Goal: Find contact information: Find contact information

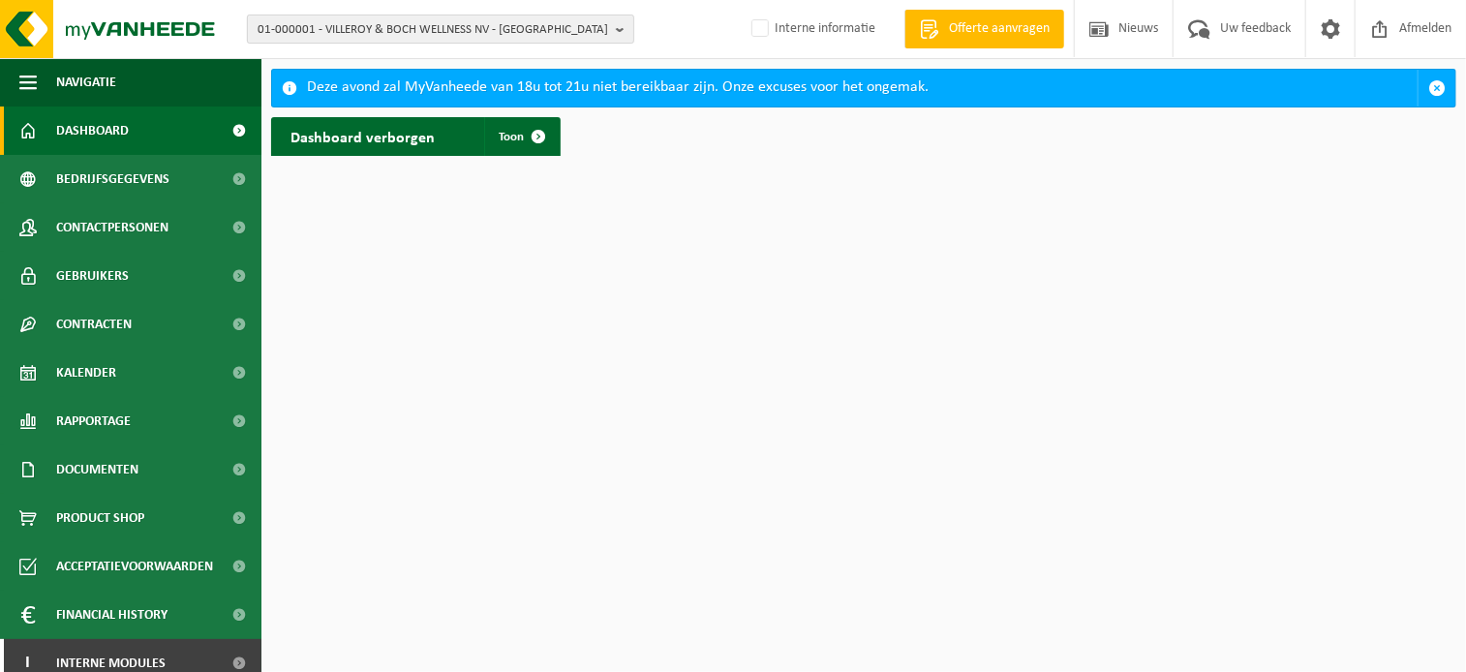
click at [432, 32] on span "01-000001 - VILLEROY & BOCH WELLNESS NV - ROESELARE" at bounding box center [433, 29] width 351 height 29
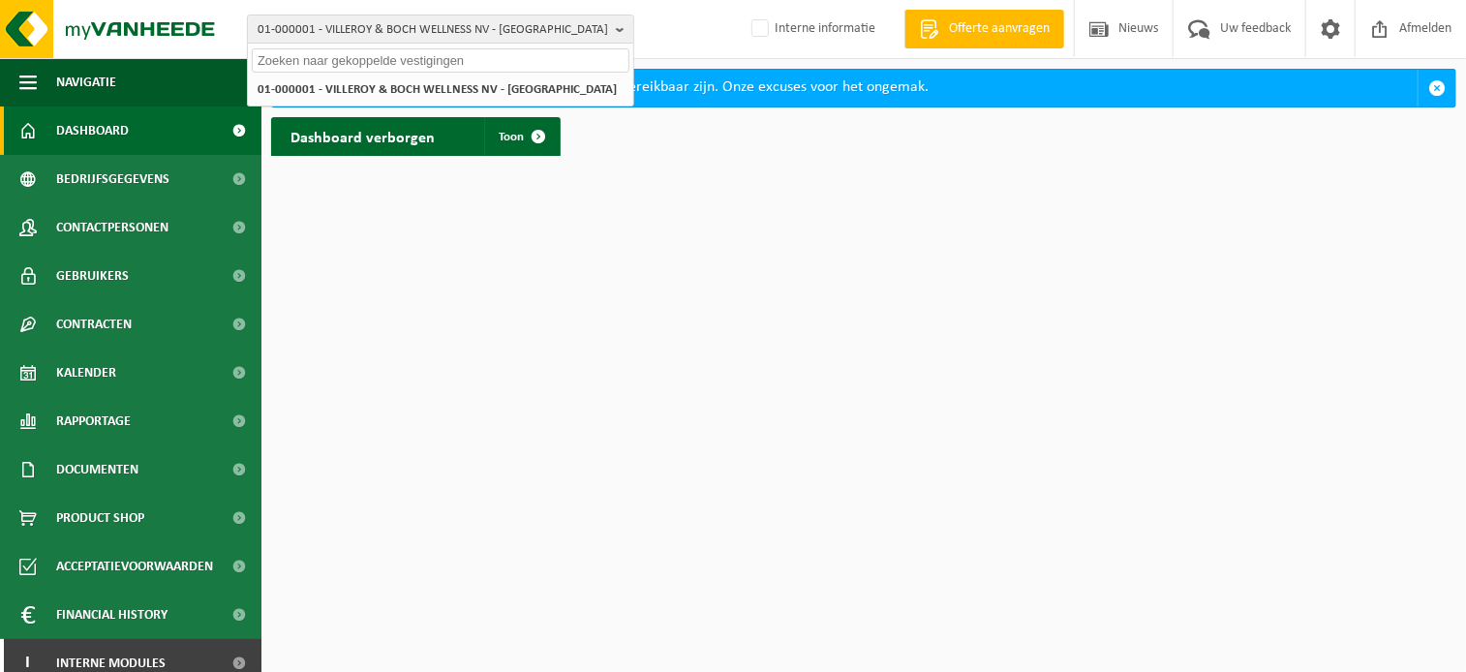
click at [360, 48] on input "text" at bounding box center [441, 60] width 378 height 24
paste input "01-000904"
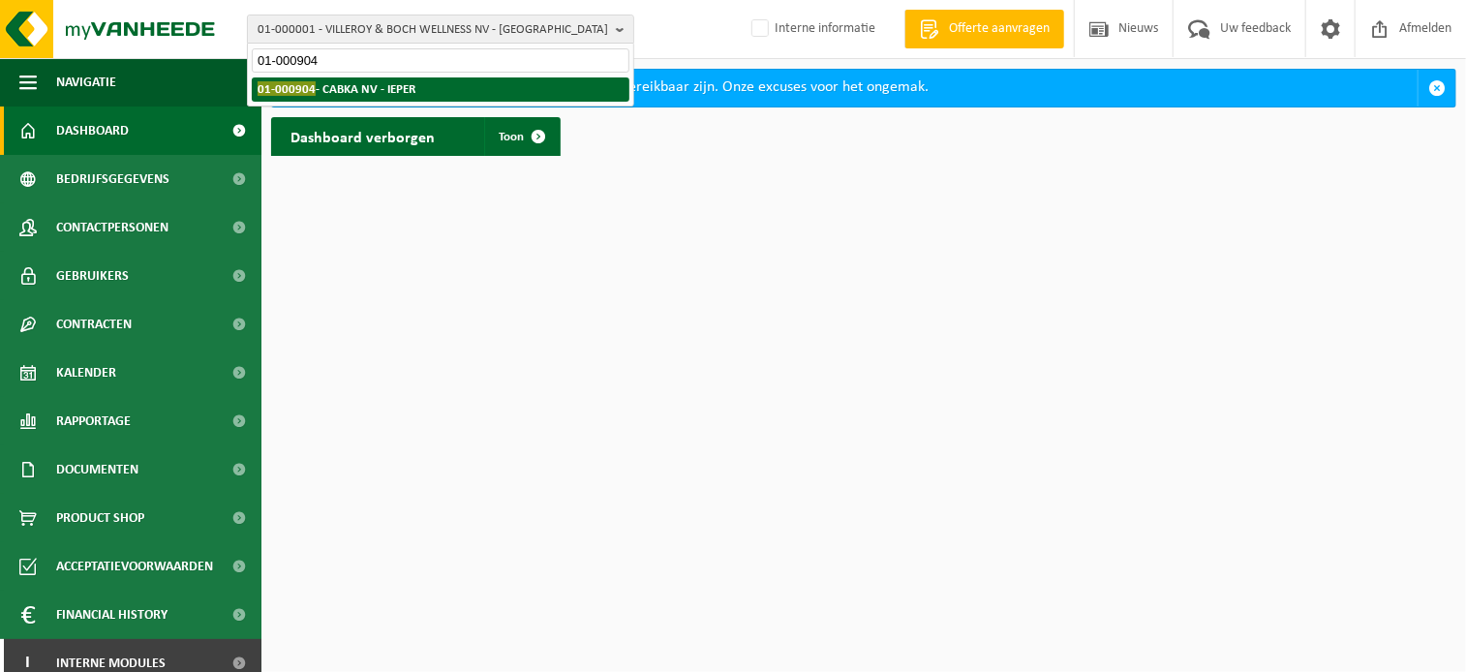
type input "01-000904"
click at [329, 84] on strong "01-000904 - CABKA NV - IEPER" at bounding box center [337, 88] width 158 height 15
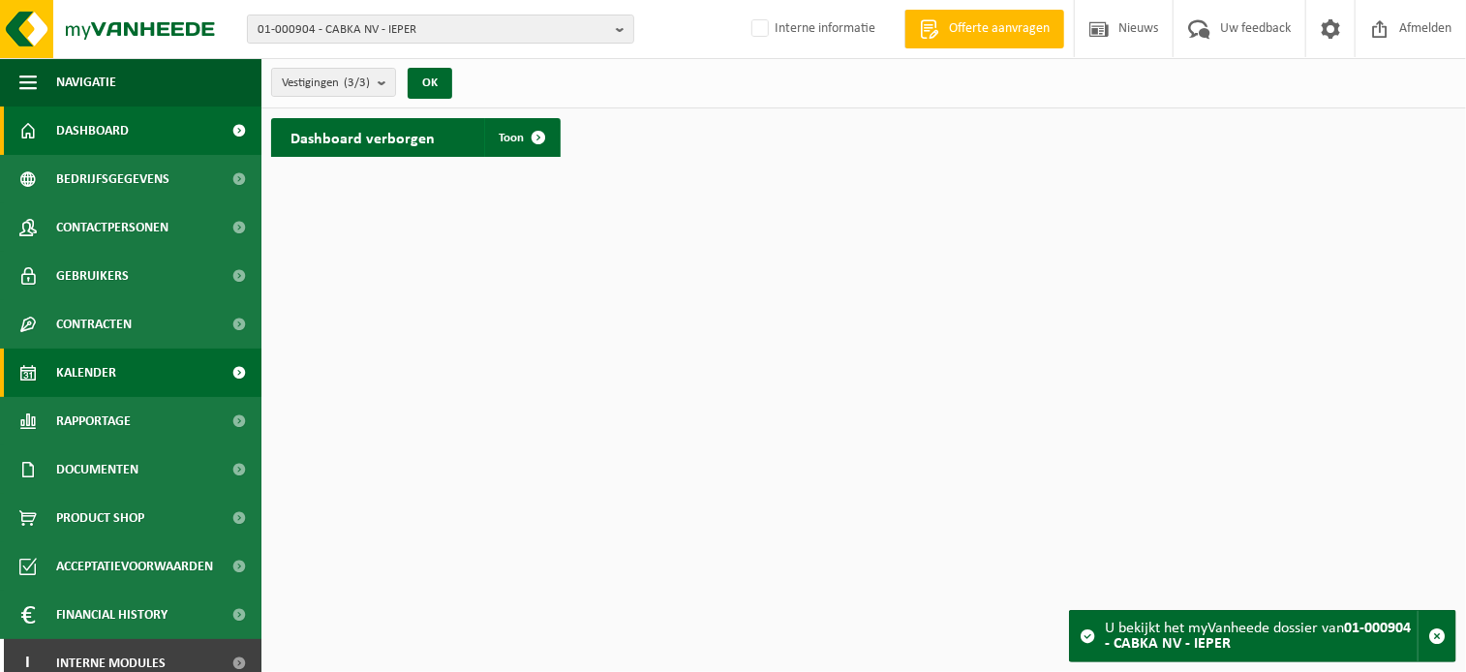
click at [98, 370] on span "Kalender" at bounding box center [86, 373] width 60 height 48
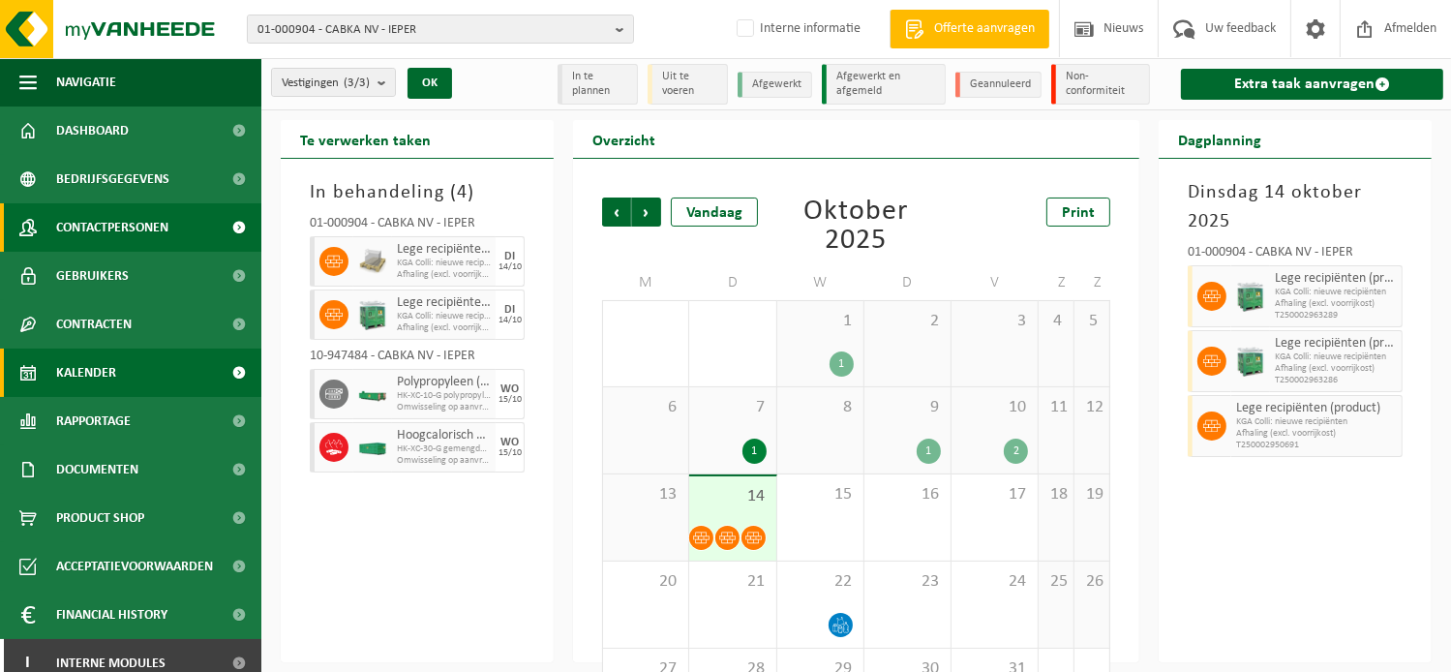
click at [134, 229] on span "Contactpersonen" at bounding box center [112, 227] width 112 height 48
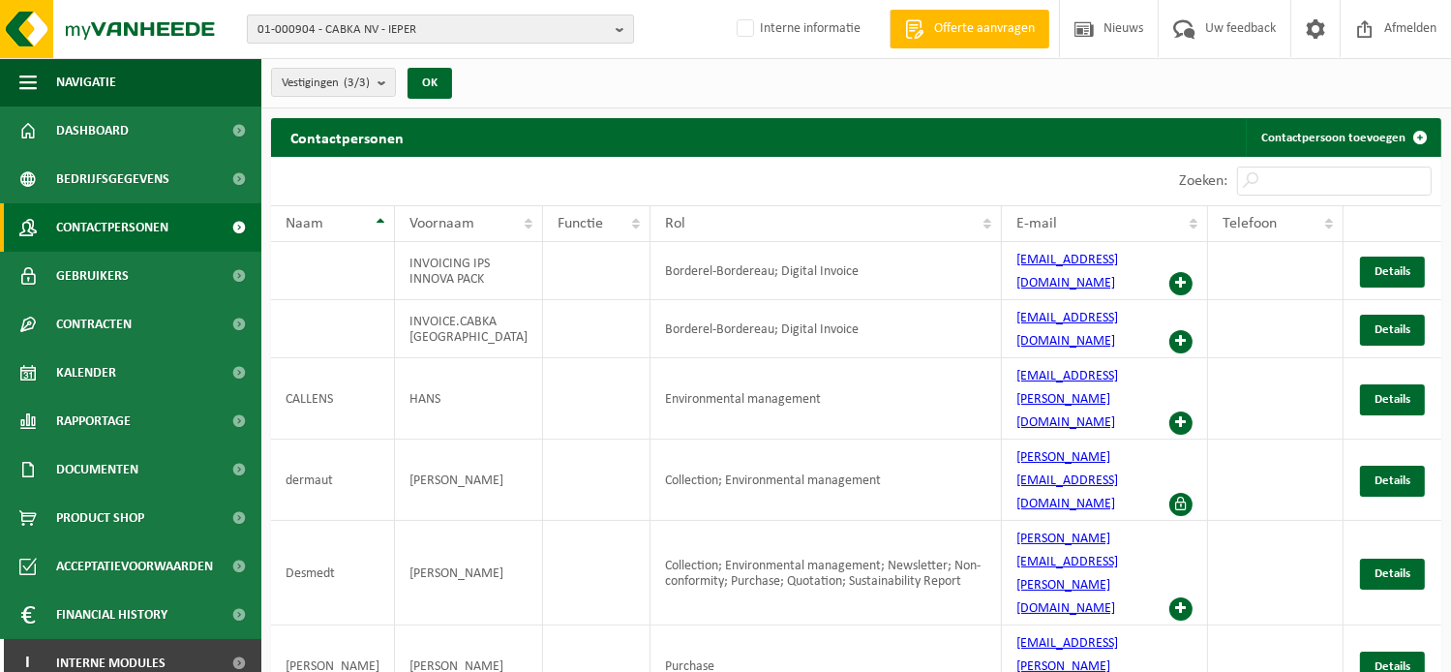
click at [368, 33] on span "01-000904 - CABKA NV - IEPER" at bounding box center [433, 29] width 351 height 29
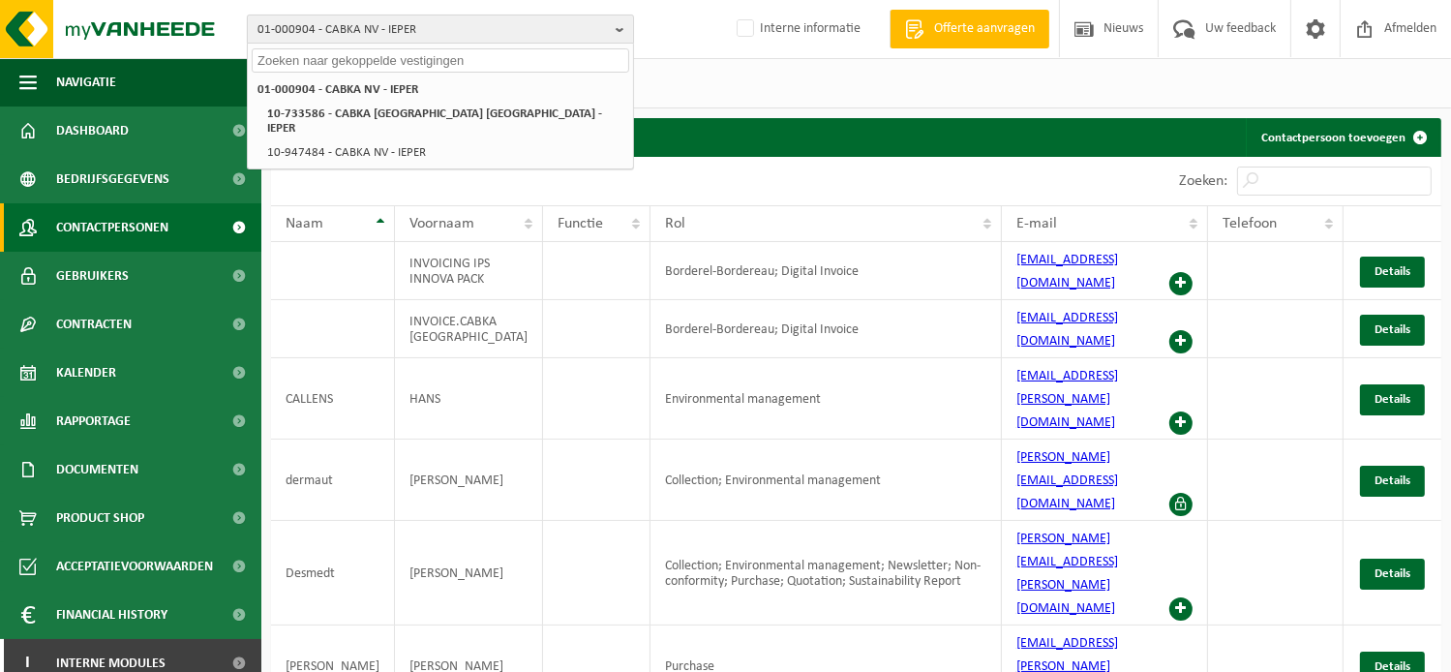
paste input "01-003548"
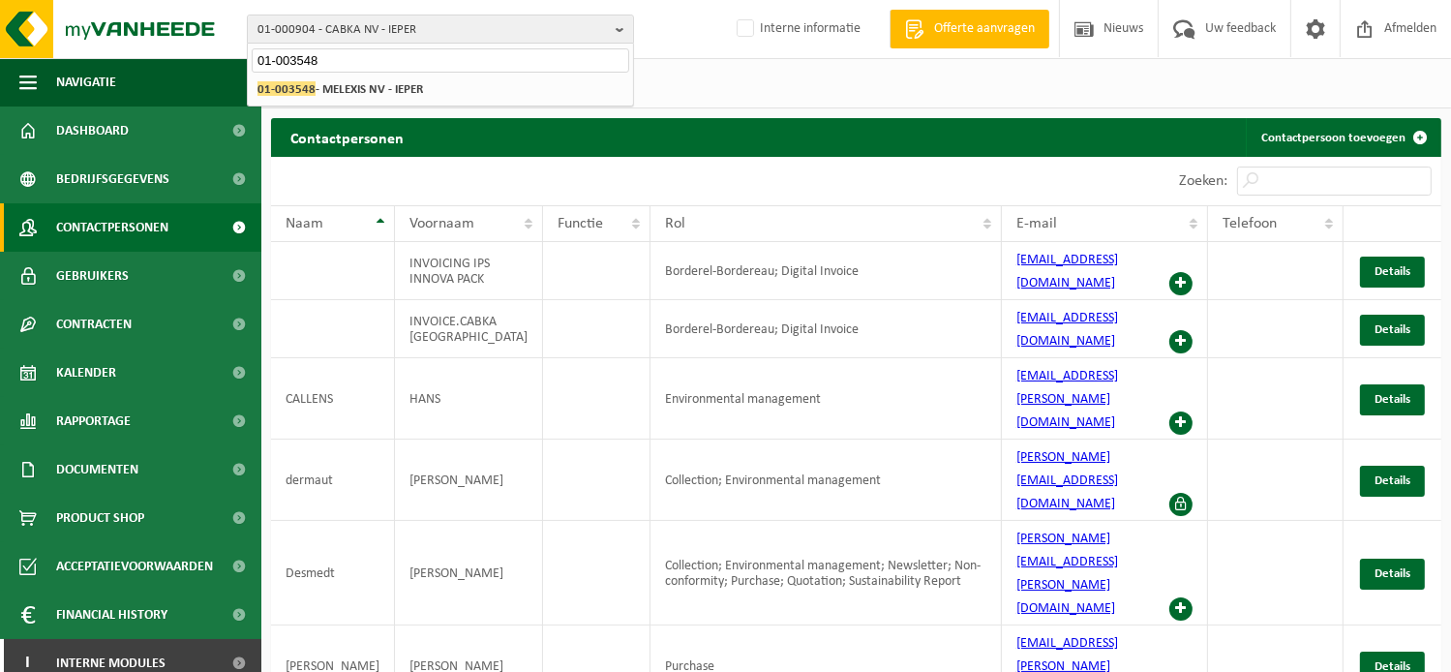
type input "01-003548"
click at [345, 102] on div "01-000904 - CABKA NV - IEPER 10-733586 - CABKA BELGIUM NV - IEPER 10-947484 - C…" at bounding box center [440, 90] width 385 height 32
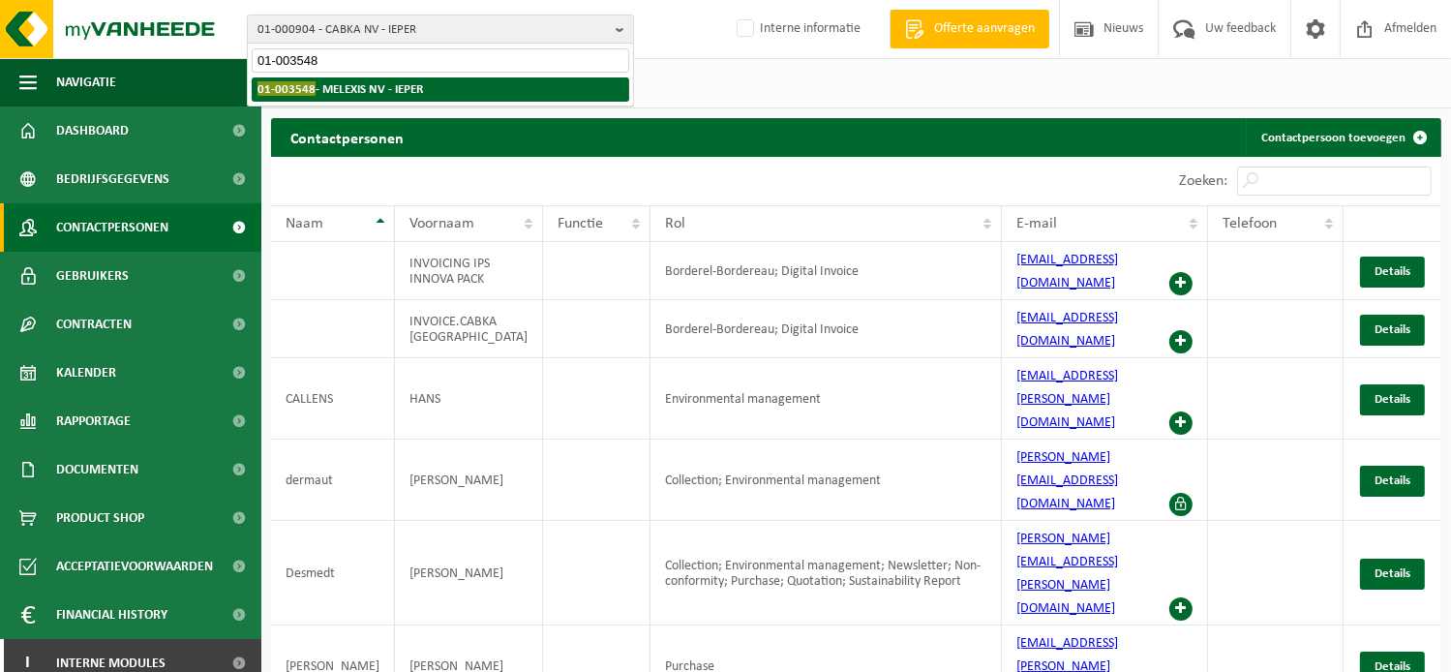
click at [352, 90] on strong "01-003548 - MELEXIS NV - IEPER" at bounding box center [341, 88] width 166 height 15
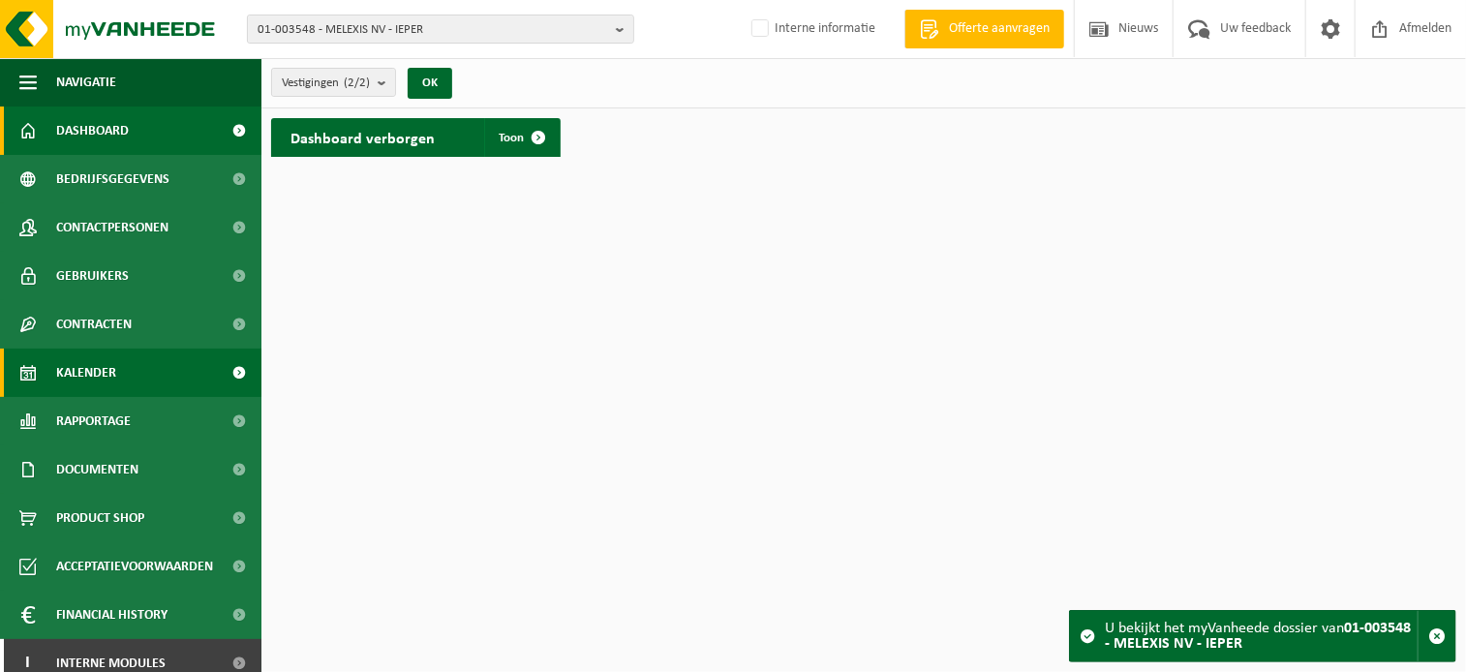
click at [92, 363] on span "Kalender" at bounding box center [86, 373] width 60 height 48
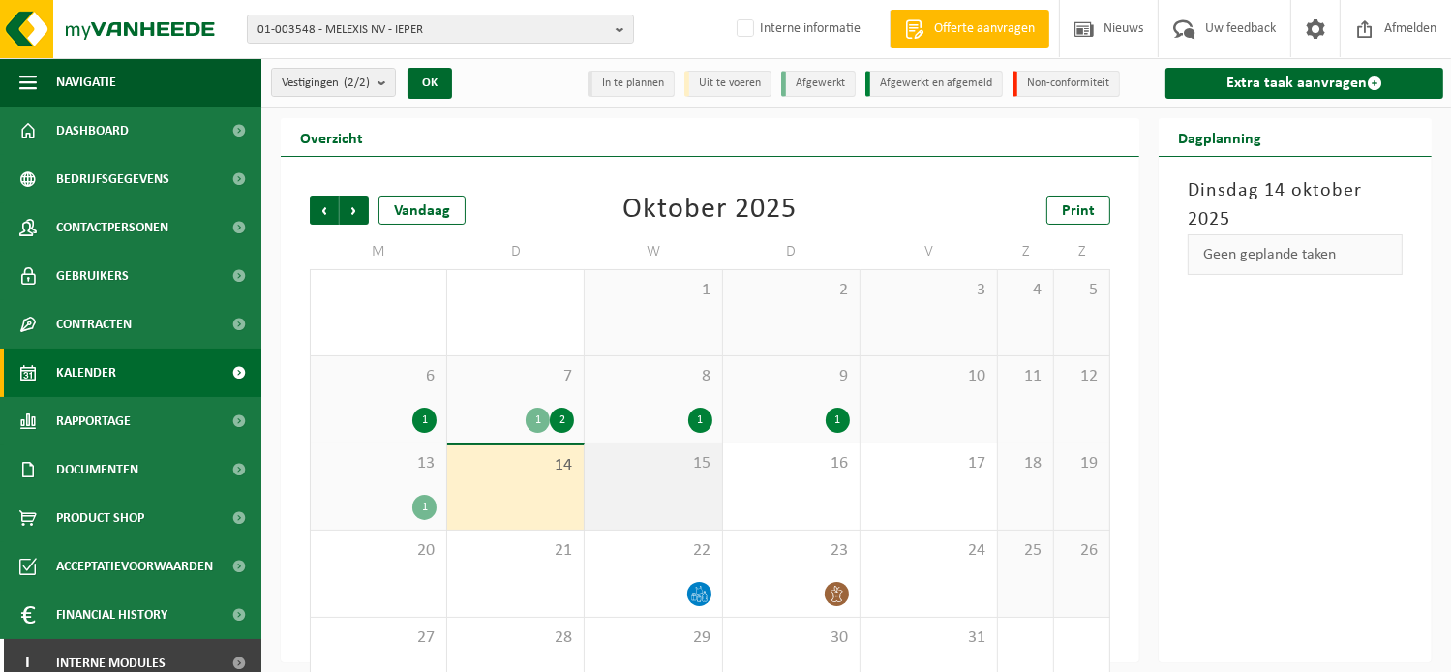
click at [673, 472] on span "15" at bounding box center [653, 463] width 117 height 21
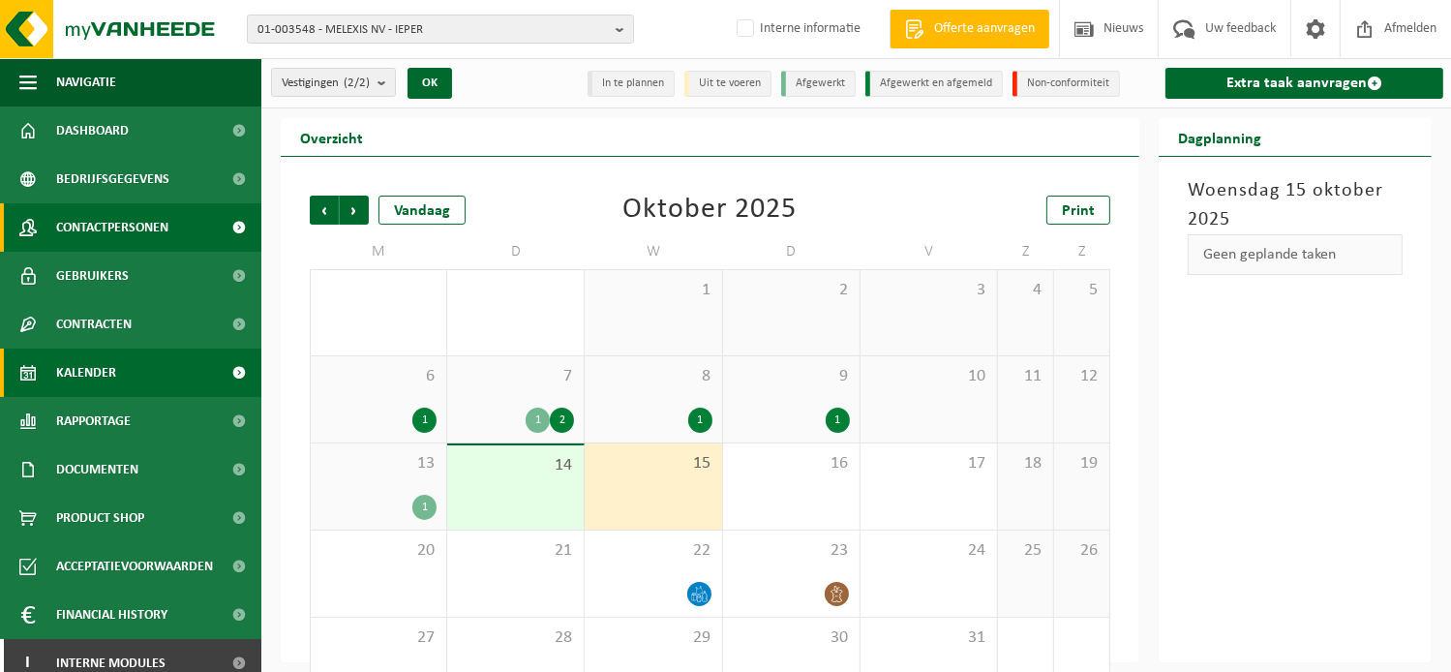
click at [137, 232] on span "Contactpersonen" at bounding box center [112, 227] width 112 height 48
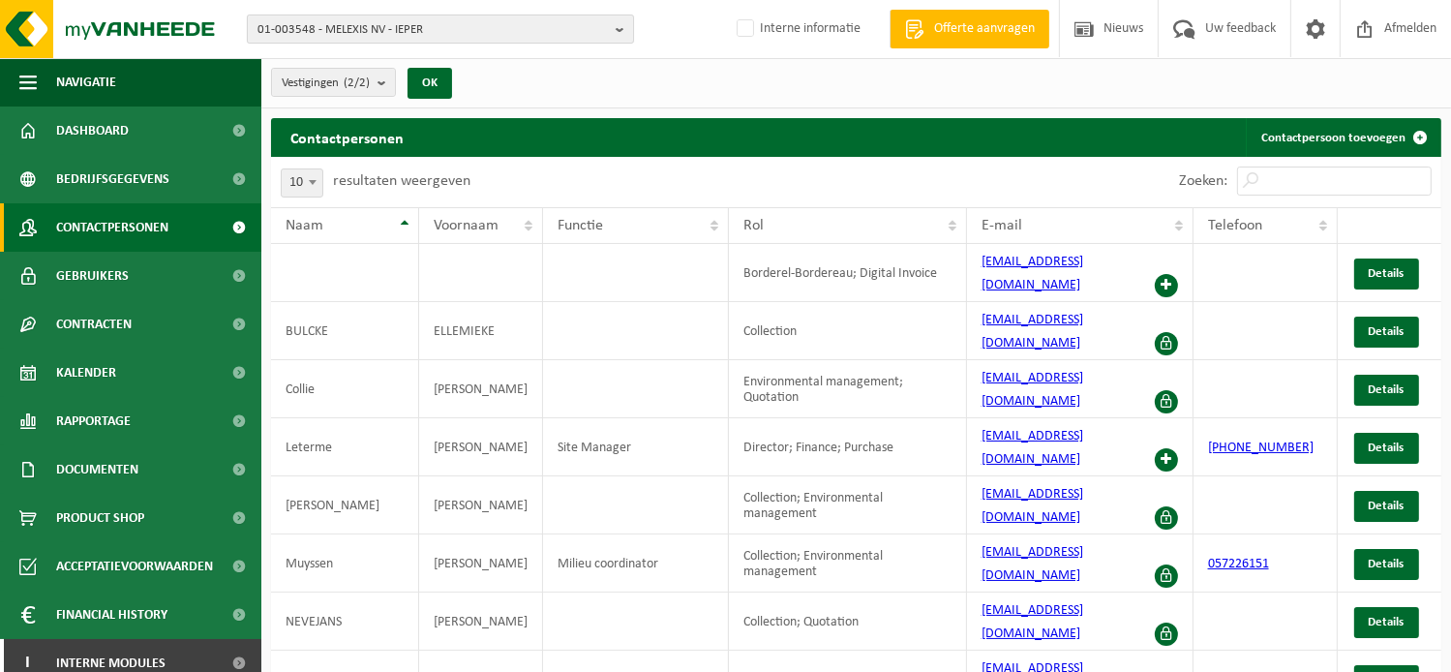
click at [306, 31] on span "01-003548 - MELEXIS NV - IEPER" at bounding box center [433, 29] width 351 height 29
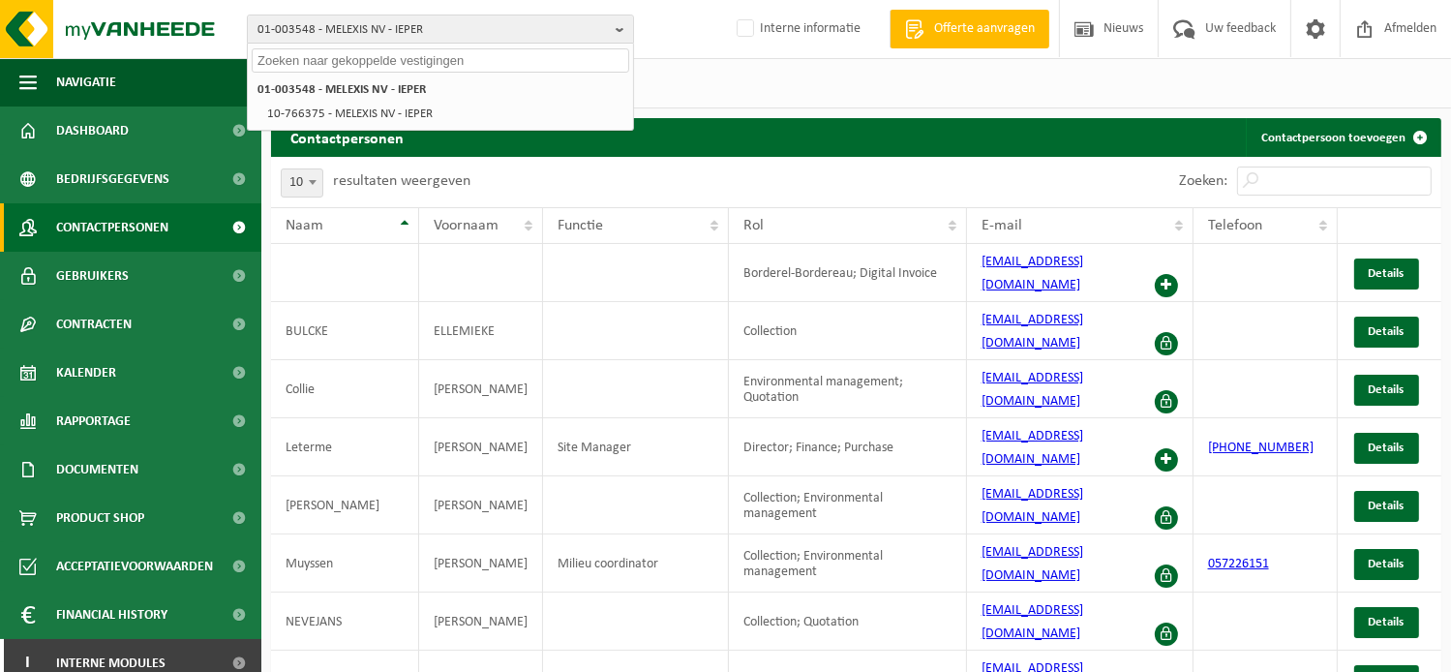
paste input "02-012476"
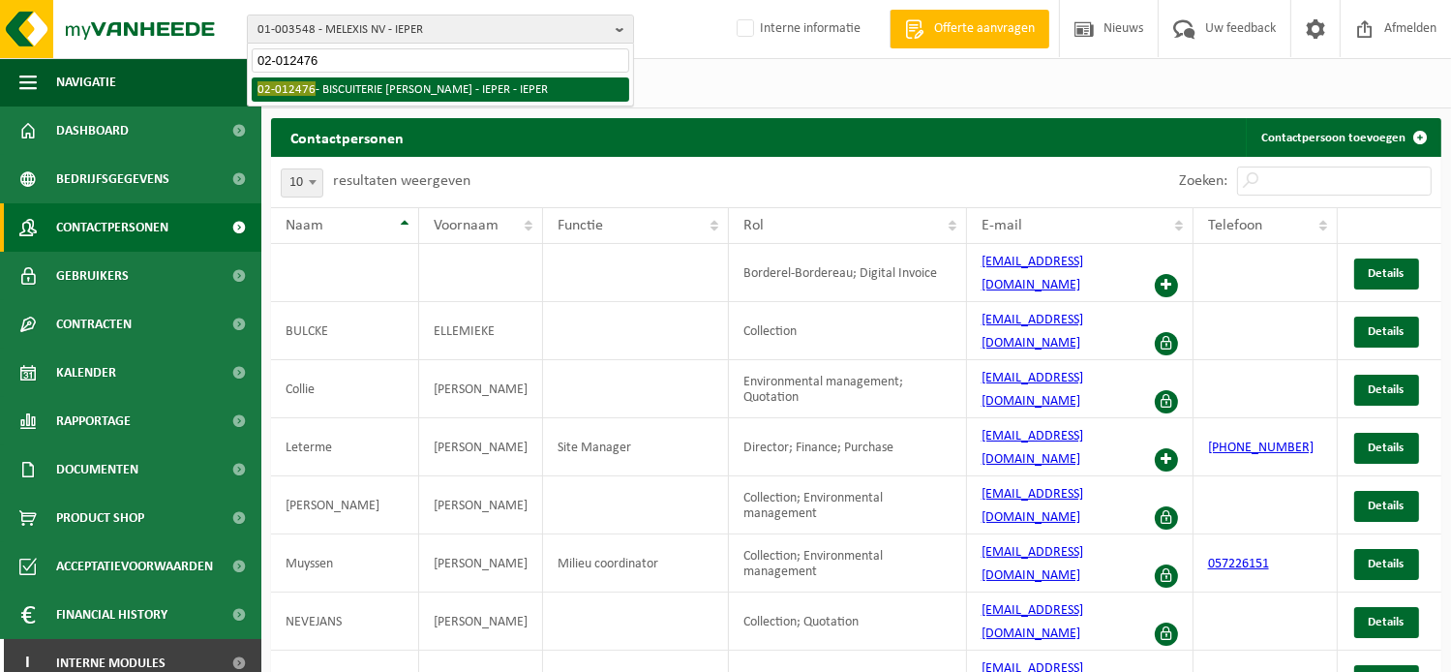
type input "02-012476"
click at [335, 82] on li "02-012476 - BISCUITERIE JULES DESTROOPER - IEPER - IEPER" at bounding box center [441, 89] width 378 height 24
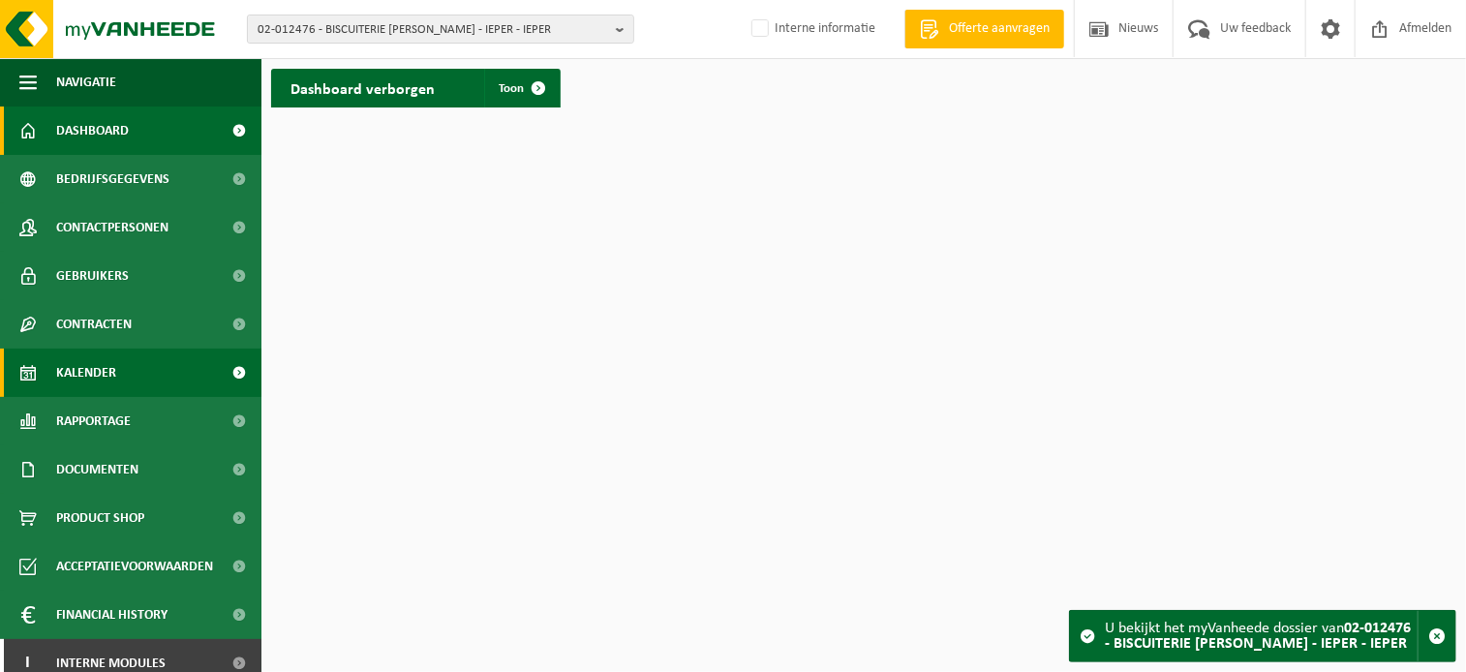
click at [108, 376] on span "Kalender" at bounding box center [86, 373] width 60 height 48
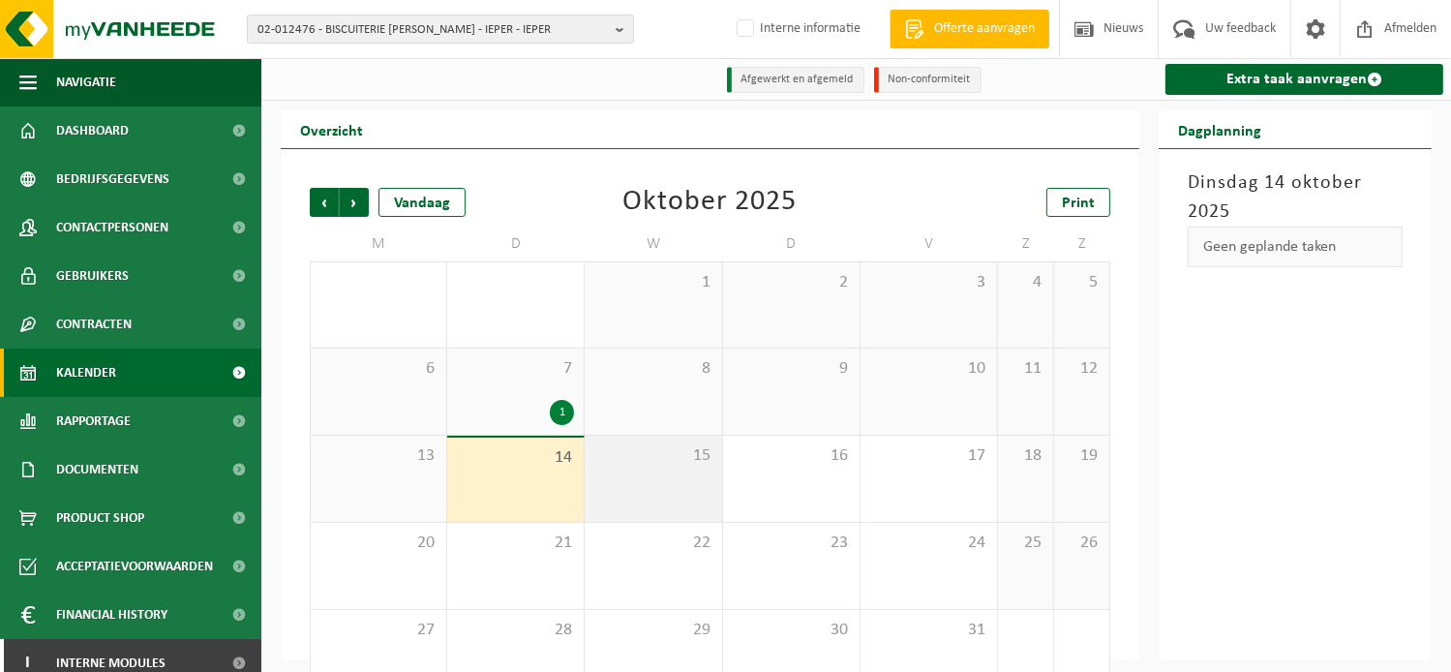
click at [689, 478] on div "15" at bounding box center [653, 479] width 137 height 86
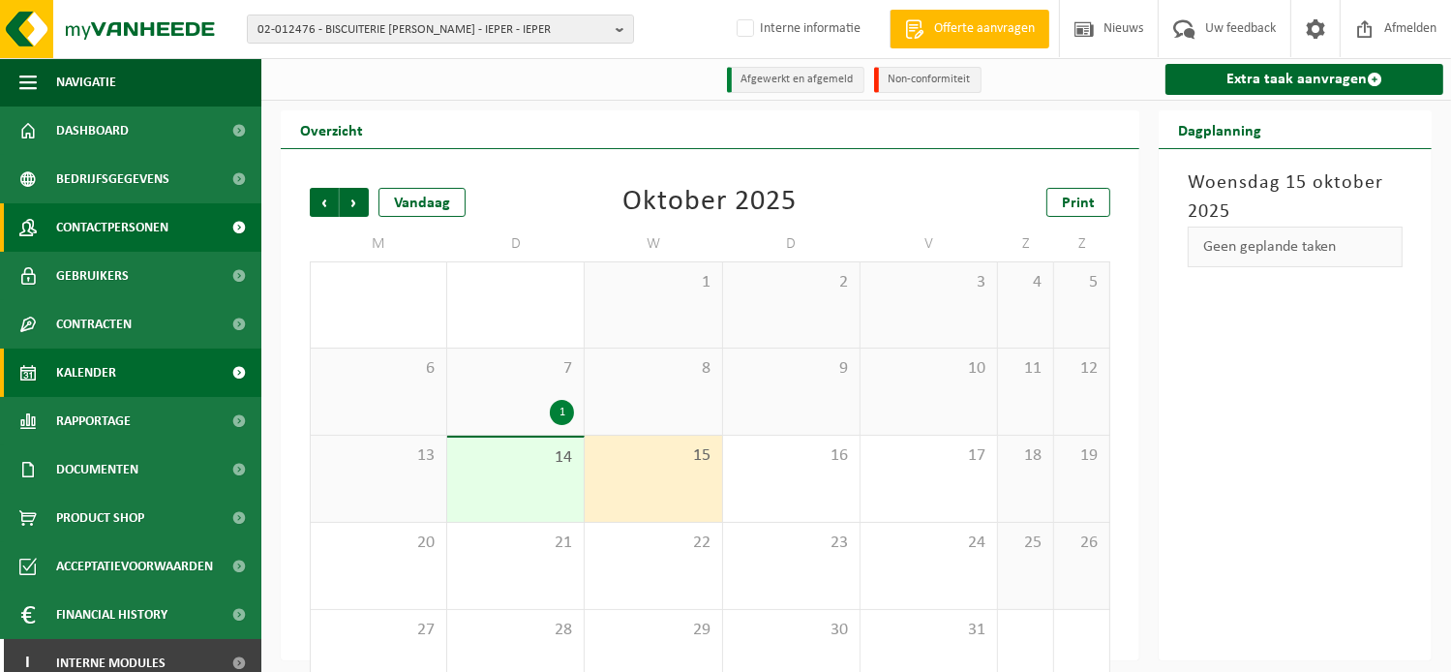
click at [132, 224] on span "Contactpersonen" at bounding box center [112, 227] width 112 height 48
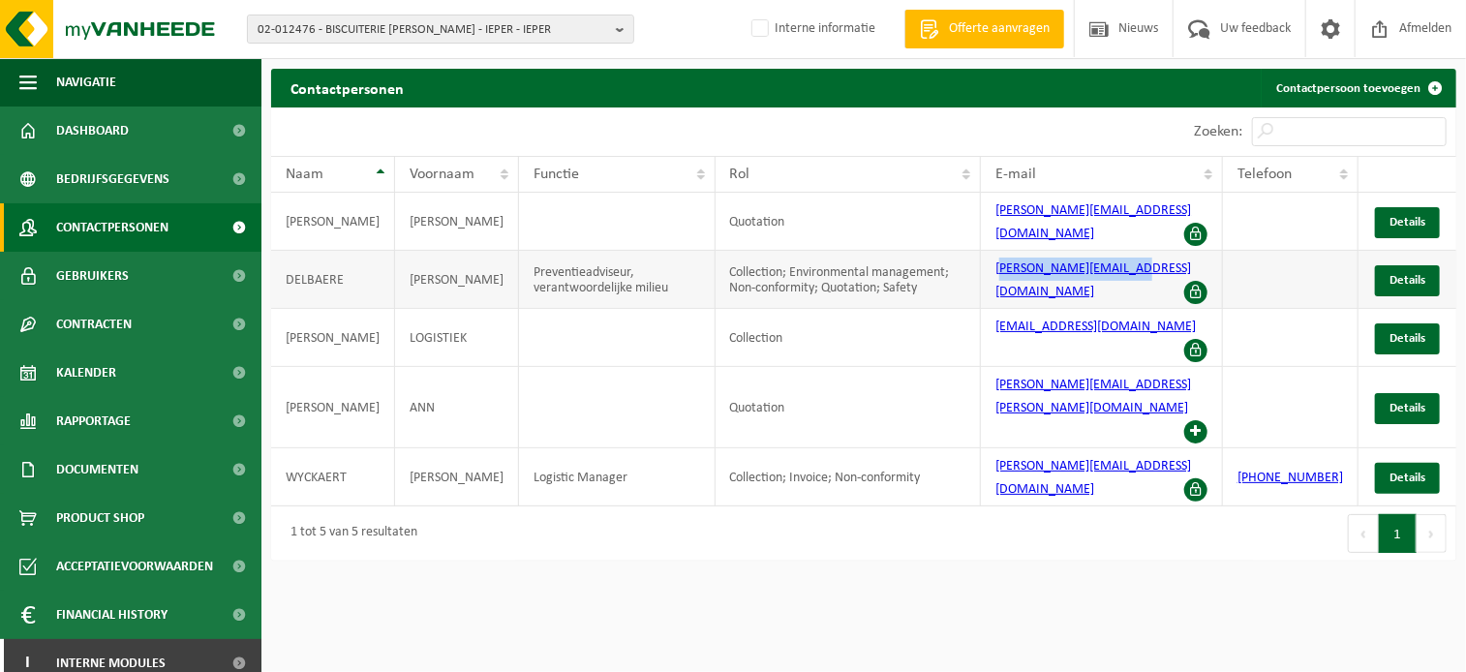
drag, startPoint x: 1015, startPoint y: 270, endPoint x: 1135, endPoint y: 261, distance: 120.4
click at [1135, 261] on td "didier.delbaere@julesdestrooper.com" at bounding box center [1102, 280] width 242 height 58
drag, startPoint x: 1135, startPoint y: 261, endPoint x: 1097, endPoint y: 286, distance: 44.9
click at [1092, 286] on td "didier.delbaere@julesdestrooper.com" at bounding box center [1102, 280] width 242 height 58
drag, startPoint x: 1224, startPoint y: 253, endPoint x: 988, endPoint y: 241, distance: 236.5
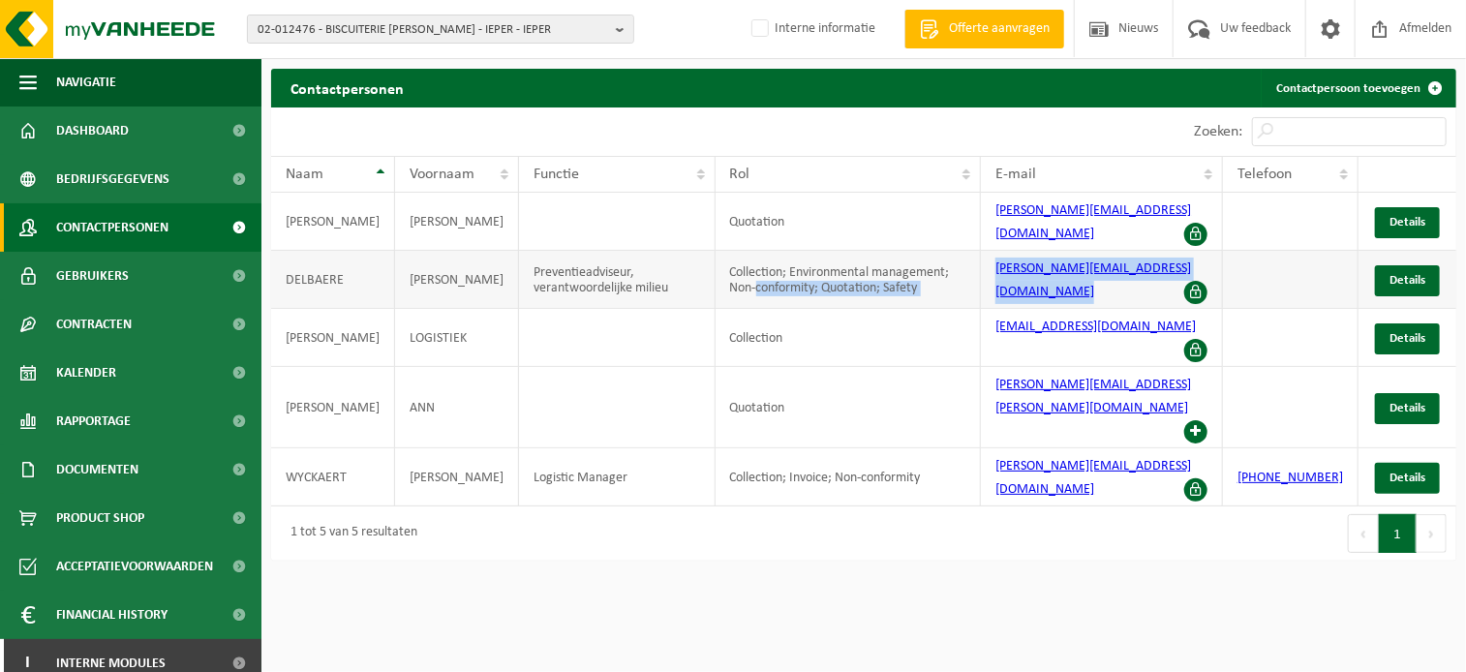
click at [988, 251] on tr "DELBAERE Didier Preventieadviseur, verantwoordelijke milieu Collection; Environ…" at bounding box center [863, 280] width 1185 height 58
drag, startPoint x: 988, startPoint y: 241, endPoint x: 1052, endPoint y: 279, distance: 74.2
click at [1039, 280] on td "didier.delbaere@julesdestrooper.com" at bounding box center [1102, 280] width 242 height 58
click at [1098, 283] on td "didier.delbaere@julesdestrooper.com" at bounding box center [1102, 280] width 242 height 58
drag, startPoint x: 1003, startPoint y: 253, endPoint x: 1216, endPoint y: 264, distance: 213.3
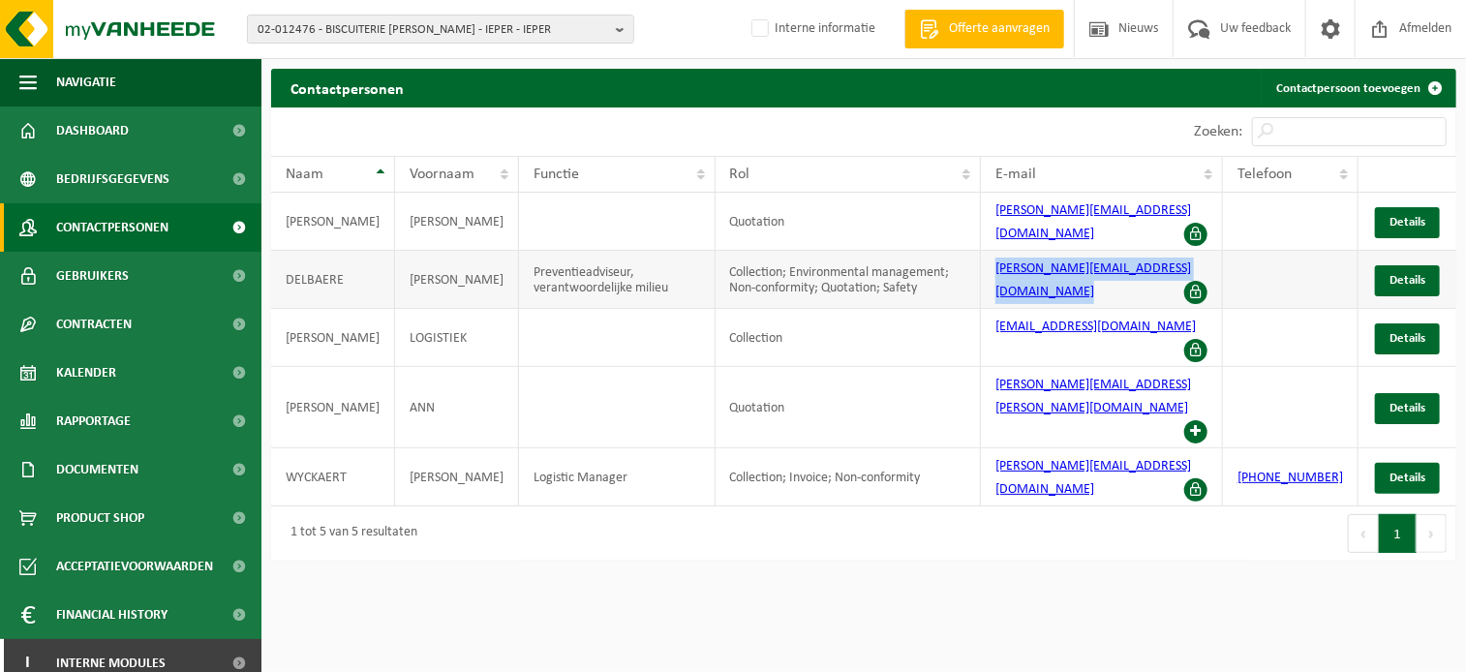
click at [1216, 264] on td "didier.delbaere@julesdestrooper.com" at bounding box center [1102, 280] width 242 height 58
copy link "didier.delbaere@julesdestrooper.com"
click at [303, 34] on span "02-012476 - BISCUITERIE JULES DESTROOPER - IEPER - IEPER" at bounding box center [433, 29] width 351 height 29
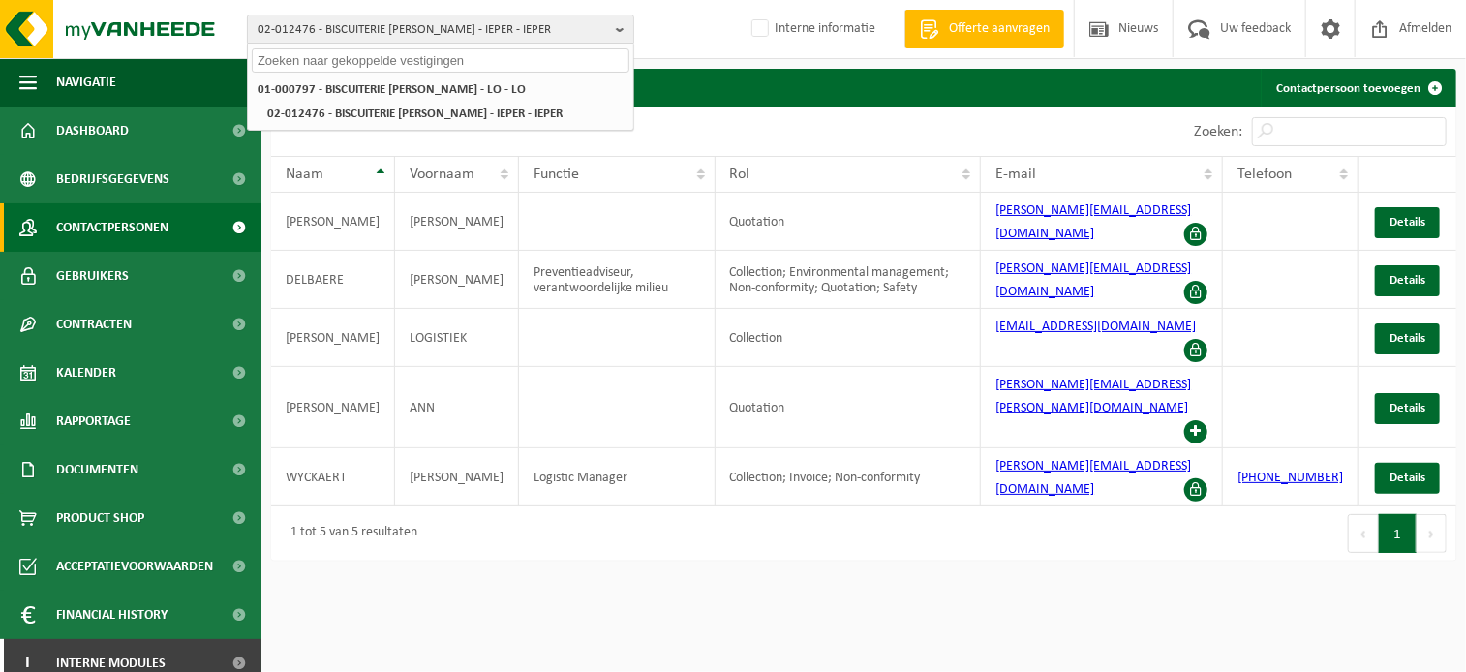
paste input "10-787417"
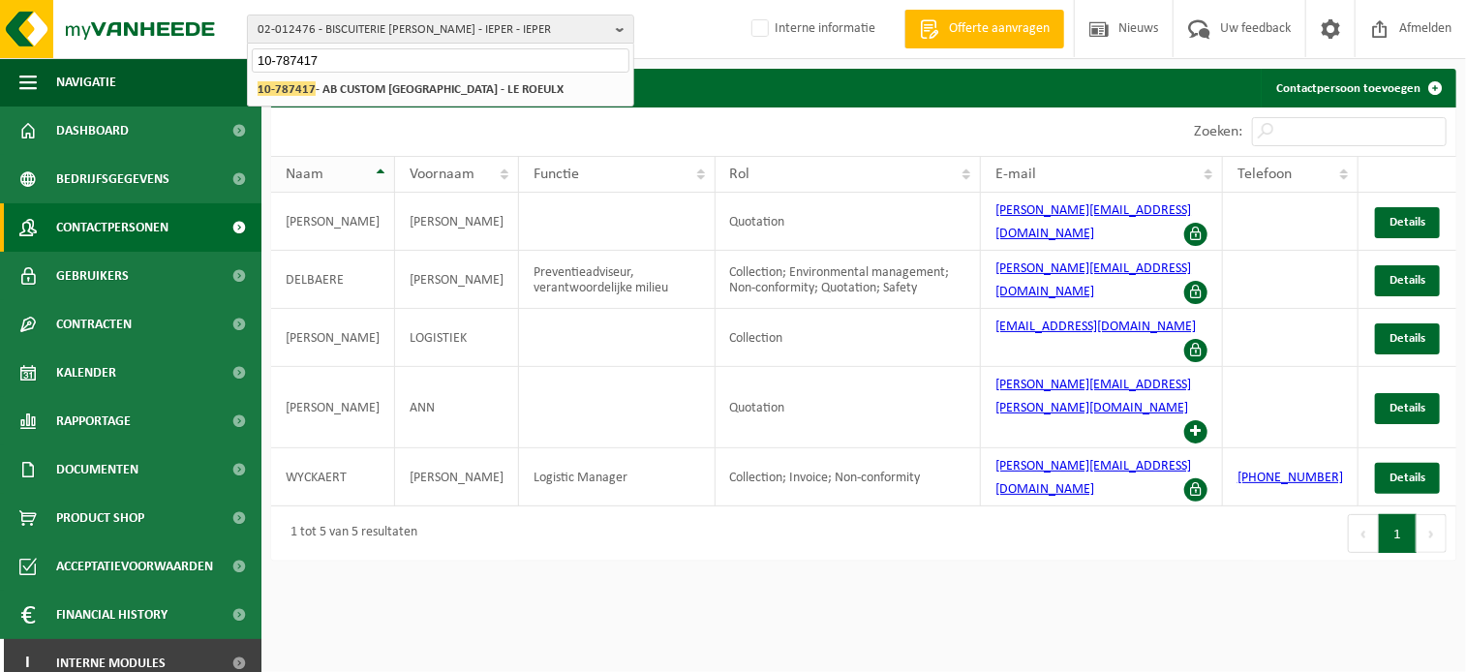
type input "10-787417"
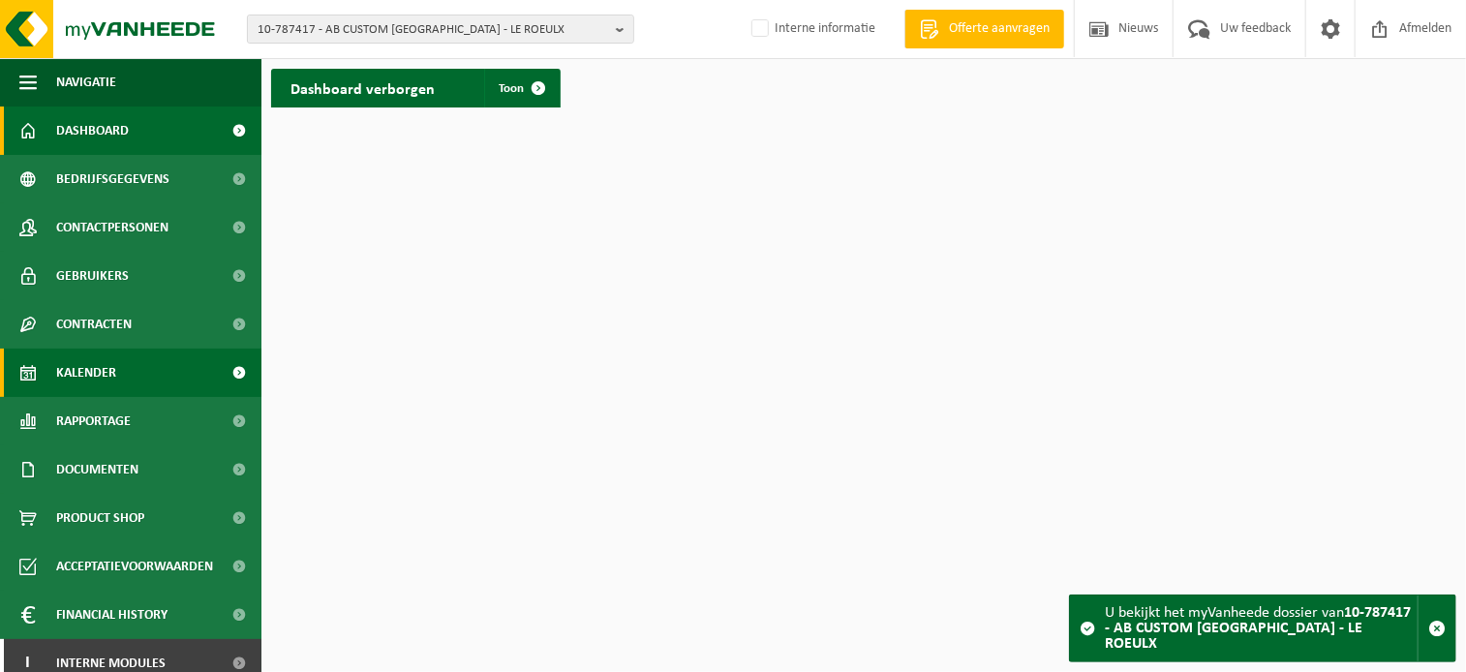
click at [81, 377] on span "Kalender" at bounding box center [86, 373] width 60 height 48
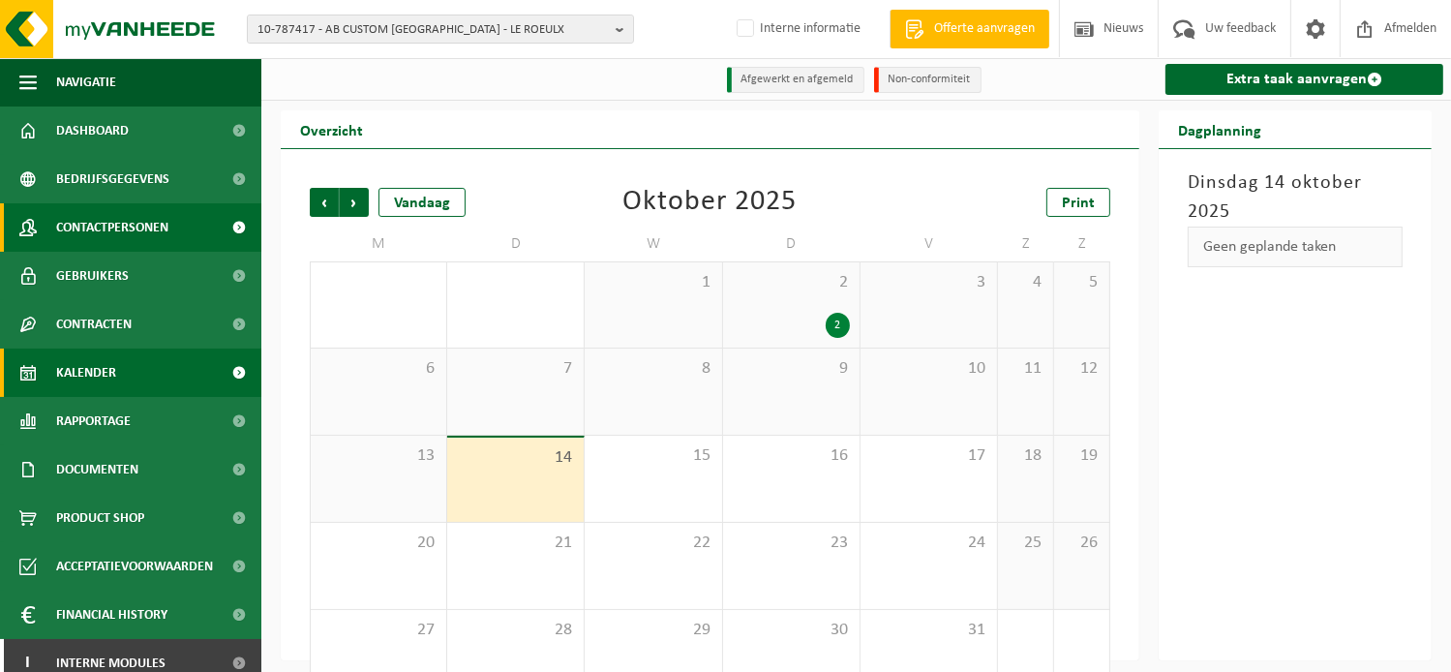
click at [108, 233] on span "Contactpersonen" at bounding box center [112, 227] width 112 height 48
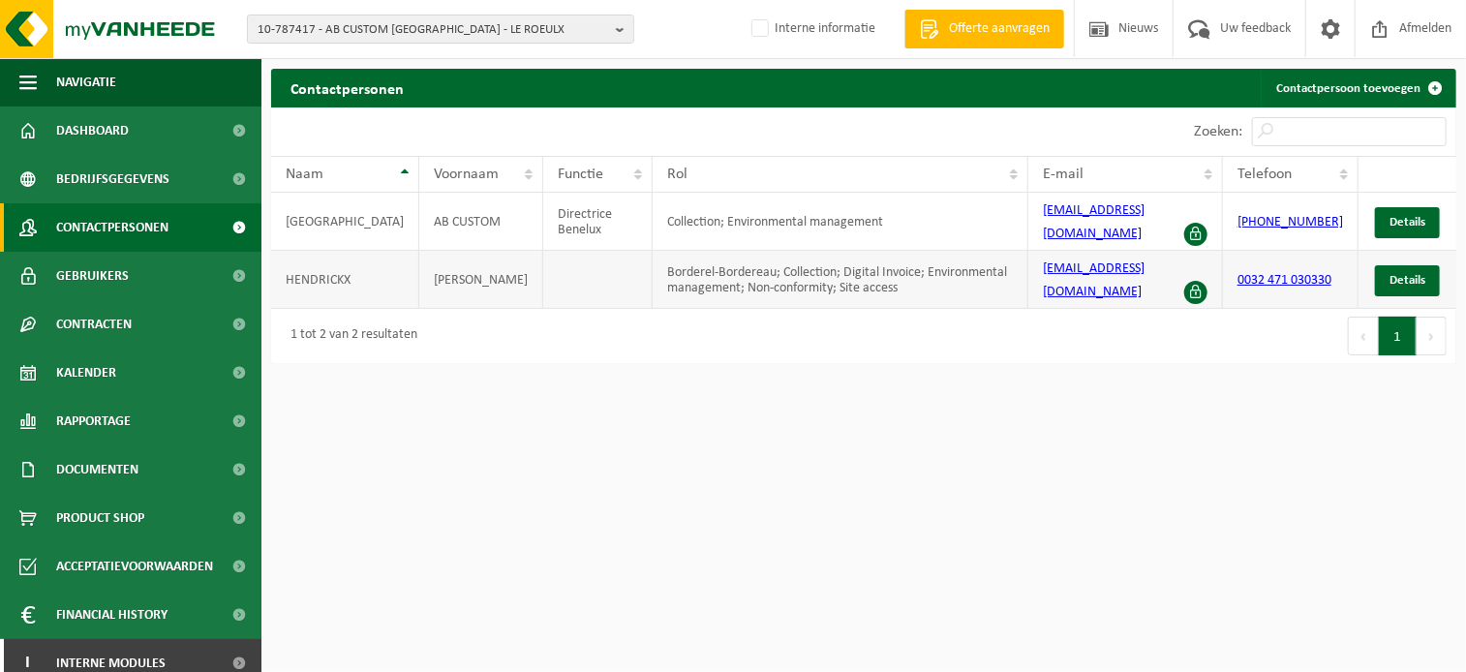
drag, startPoint x: 1232, startPoint y: 268, endPoint x: 1146, endPoint y: 291, distance: 88.3
click at [1146, 291] on td "[EMAIL_ADDRESS][DOMAIN_NAME]" at bounding box center [1125, 280] width 195 height 58
copy link "@[DOMAIN_NAME]"
